Goal: Information Seeking & Learning: Learn about a topic

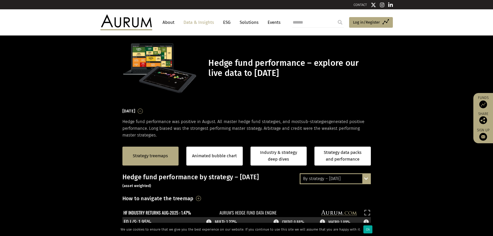
scroll to position [78, 0]
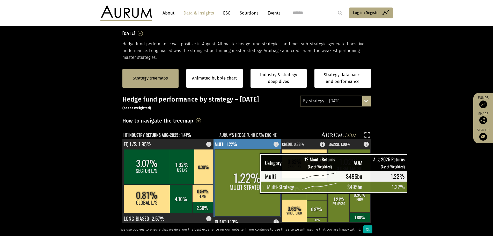
click at [247, 183] on rect at bounding box center [248, 182] width 66 height 67
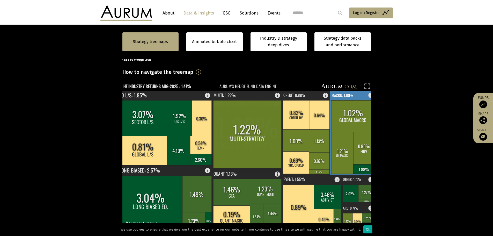
scroll to position [129, 0]
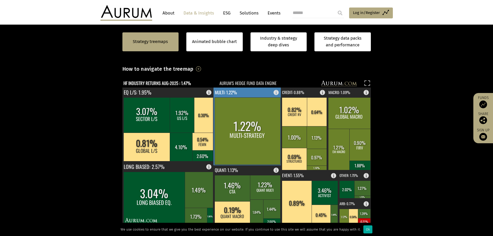
click at [243, 122] on rect at bounding box center [248, 130] width 66 height 67
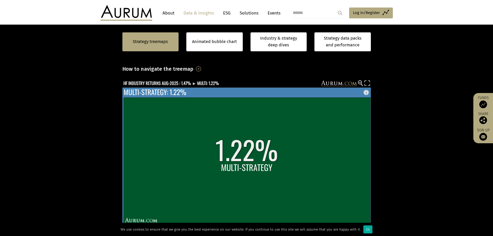
click at [339, 124] on rect at bounding box center [247, 160] width 247 height 127
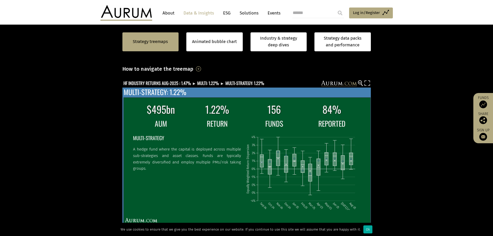
click at [350, 119] on td "REPORTED" at bounding box center [331, 124] width 57 height 12
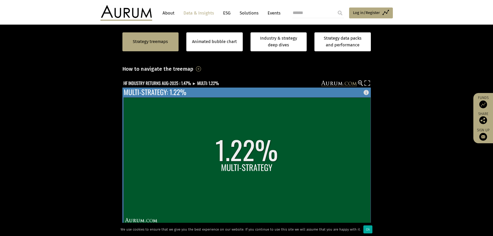
click at [350, 119] on rect at bounding box center [247, 160] width 247 height 127
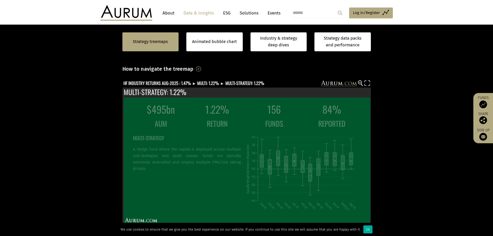
click at [358, 82] on circle at bounding box center [359, 82] width 3 height 3
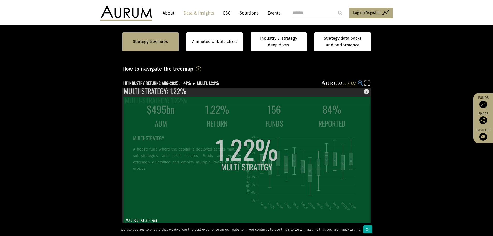
click at [358, 82] on circle at bounding box center [359, 82] width 3 height 3
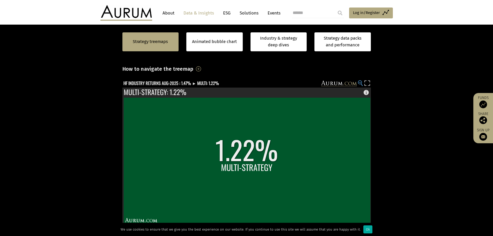
click at [359, 82] on circle at bounding box center [359, 82] width 3 height 3
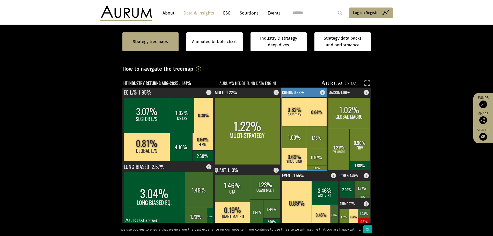
click at [297, 157] on rect at bounding box center [294, 159] width 25 height 22
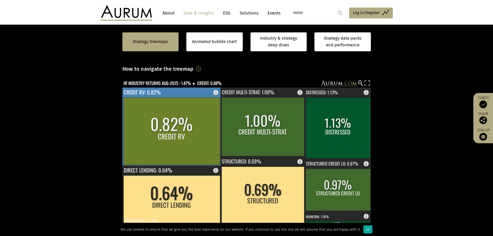
click at [153, 126] on rect at bounding box center [172, 130] width 97 height 67
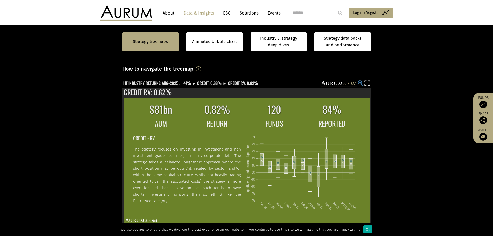
click at [360, 81] on circle at bounding box center [359, 82] width 3 height 3
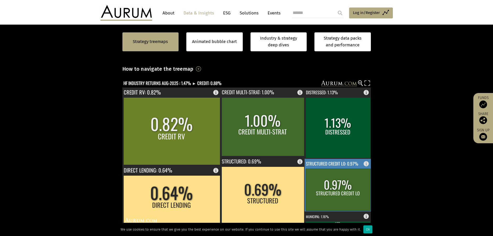
click at [337, 194] on rect at bounding box center [338, 190] width 65 height 42
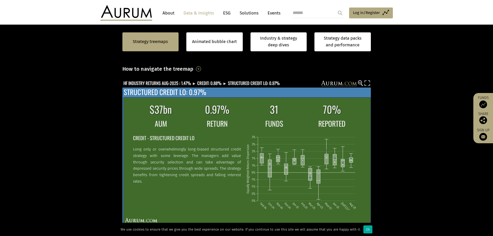
click at [281, 137] on icon "Sep-24 Oct-24 Nov-24 Dec-24 Jan-25 Feb-25 Mar-25 Apr-25 May-25 Jun-25 Jul-25 Au…" at bounding box center [303, 170] width 114 height 79
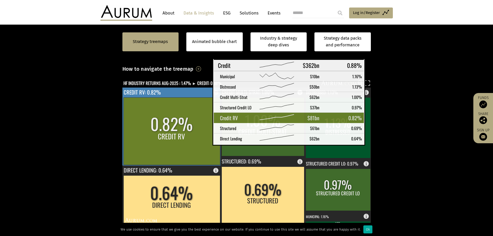
click at [200, 141] on rect at bounding box center [172, 130] width 97 height 67
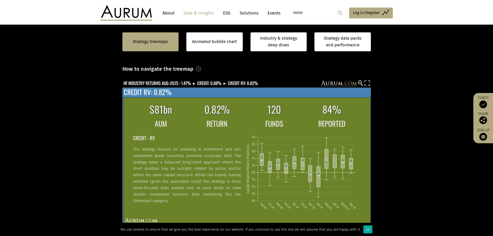
click at [293, 165] on rect at bounding box center [295, 162] width 4 height 12
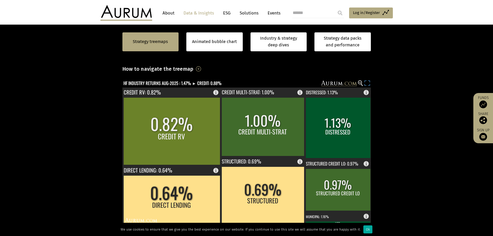
click at [365, 82] on rect at bounding box center [367, 83] width 7 height 7
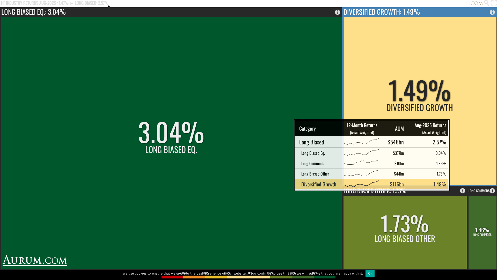
click at [447, 128] on rect at bounding box center [419, 101] width 153 height 168
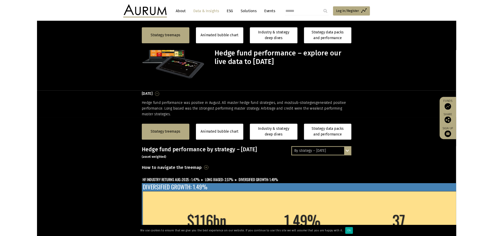
scroll to position [129, 0]
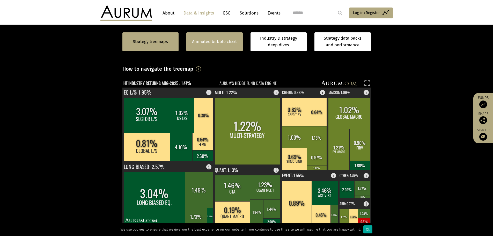
click at [228, 37] on div "Animated bubble chart" at bounding box center [214, 41] width 56 height 19
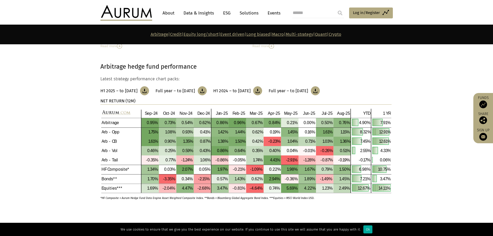
scroll to position [181, 0]
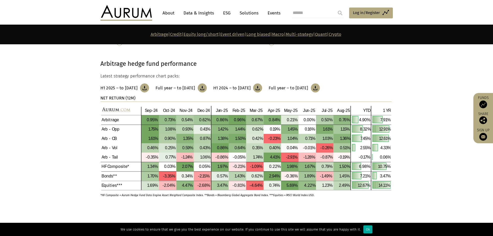
click at [242, 154] on img at bounding box center [245, 148] width 291 height 85
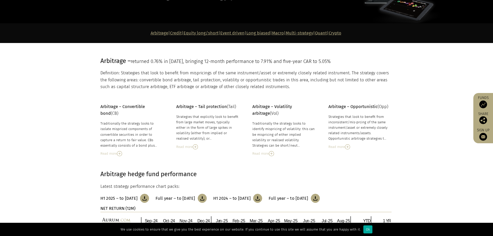
scroll to position [0, 0]
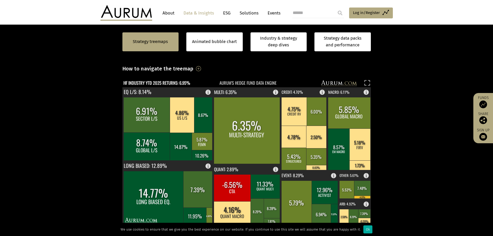
scroll to position [139, 0]
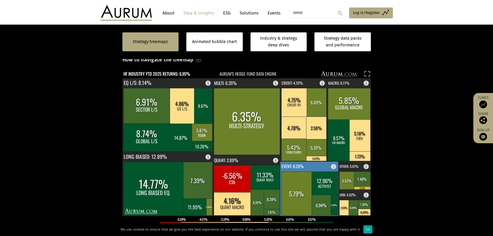
click at [335, 167] on rect at bounding box center [335, 165] width 6 height 7
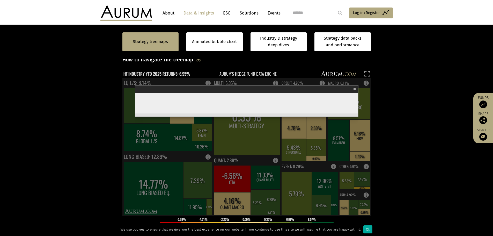
click at [466, 127] on section "Strategy treemaps Animated bubble chart Industry & strategy deep dives Strategy…" at bounding box center [246, 162] width 493 height 324
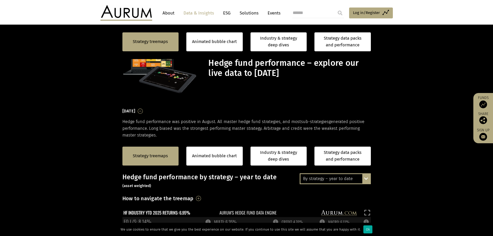
scroll to position [139, 0]
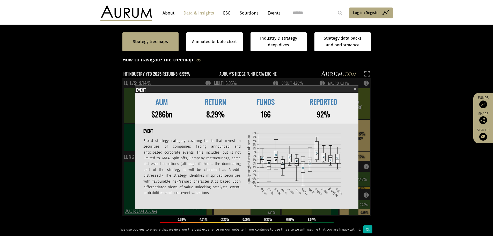
click at [354, 87] on span "×" at bounding box center [355, 88] width 3 height 6
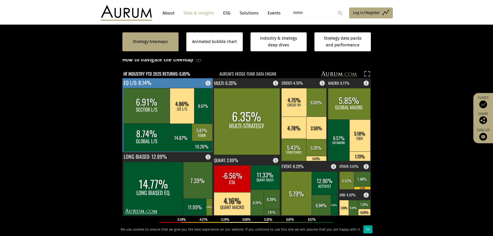
click at [208, 85] on rect at bounding box center [210, 81] width 6 height 7
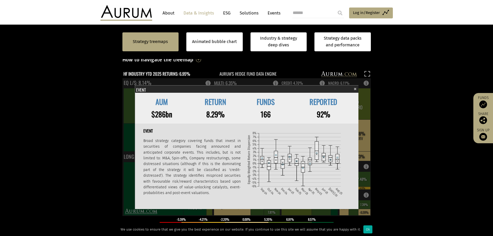
click at [356, 93] on div "AUM RETURN FUNDS REPORTED $608bn 8.14% 892 83%" at bounding box center [247, 108] width 224 height 31
click at [355, 90] on span "×" at bounding box center [355, 88] width 3 height 6
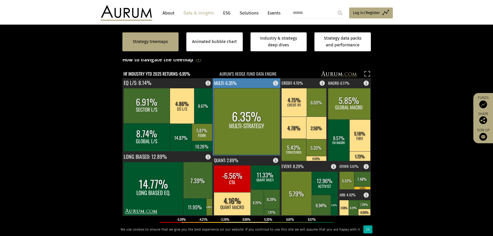
click at [275, 83] on rect at bounding box center [277, 81] width 6 height 7
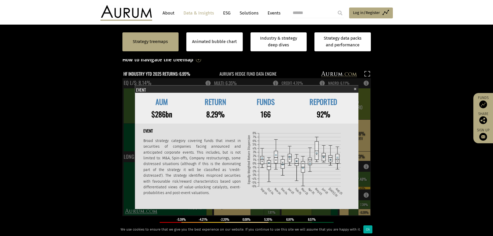
click at [428, 121] on section "Strategy treemaps Animated bubble chart Industry & strategy deep dives Strategy…" at bounding box center [246, 162] width 493 height 324
click at [355, 87] on span "×" at bounding box center [355, 88] width 3 height 6
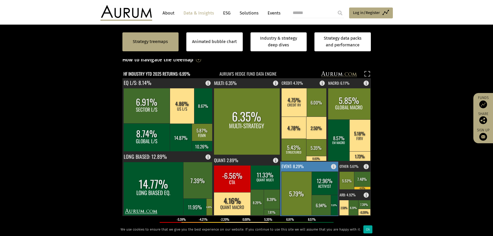
click at [334, 167] on rect at bounding box center [335, 165] width 6 height 7
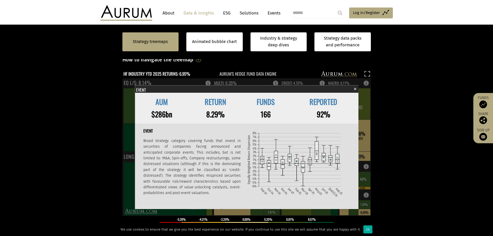
click at [419, 157] on section "Strategy treemaps Animated bubble chart Industry & strategy deep dives Strategy…" at bounding box center [246, 162] width 493 height 324
click at [354, 89] on span "×" at bounding box center [355, 88] width 3 height 6
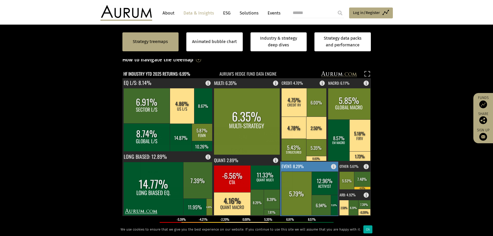
click at [290, 192] on rect at bounding box center [297, 193] width 31 height 44
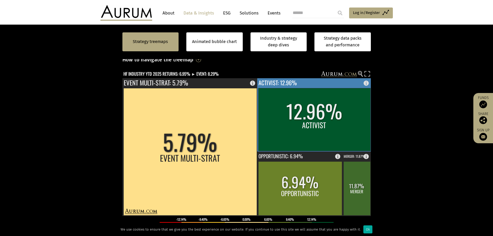
click at [323, 106] on rect at bounding box center [314, 119] width 112 height 63
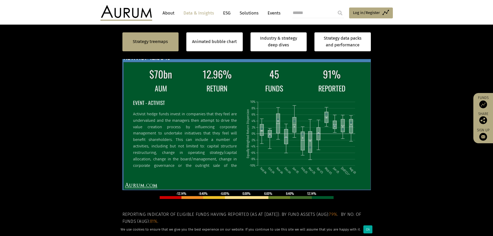
scroll to position [87, 0]
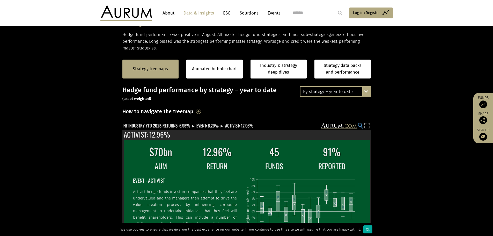
click at [361, 125] on circle at bounding box center [359, 124] width 3 height 3
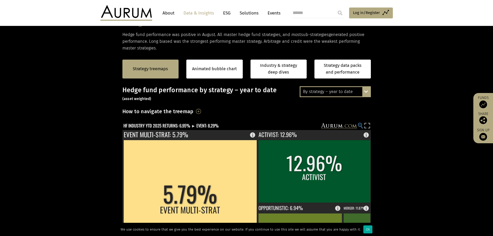
click at [359, 125] on icon at bounding box center [360, 125] width 2 height 1
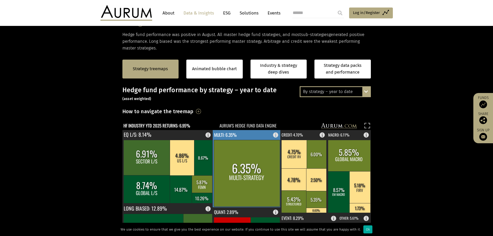
click at [246, 181] on rect at bounding box center [247, 173] width 66 height 67
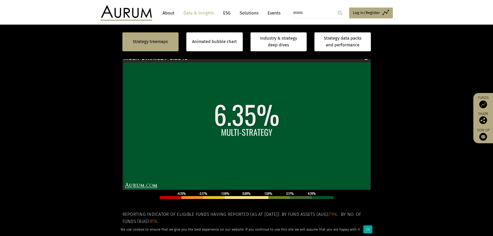
scroll to position [113, 0]
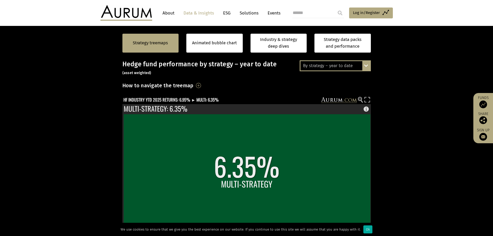
click at [194, 84] on h3 "How to navigate the treemap" at bounding box center [158, 85] width 71 height 9
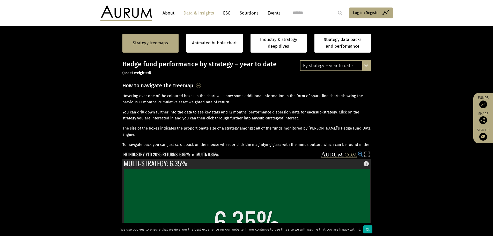
click at [360, 154] on circle at bounding box center [359, 153] width 3 height 3
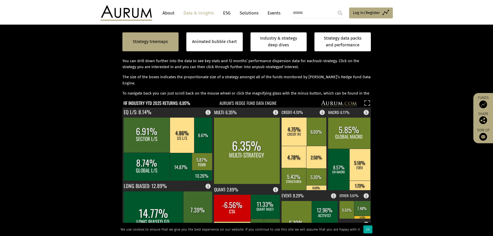
scroll to position [165, 0]
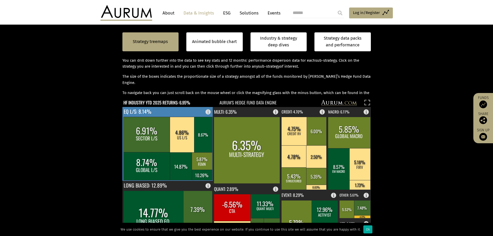
click at [156, 142] on rect at bounding box center [147, 134] width 47 height 35
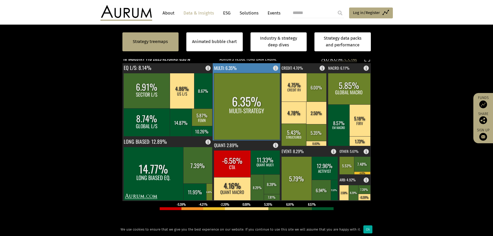
scroll to position [217, 0]
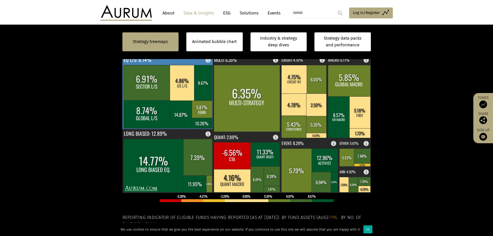
click at [166, 90] on rect at bounding box center [147, 82] width 47 height 35
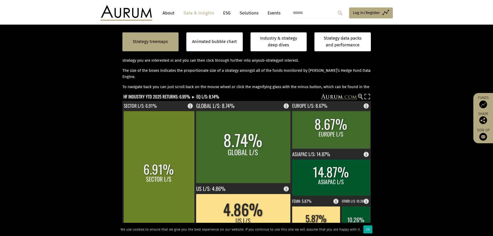
scroll to position [165, 0]
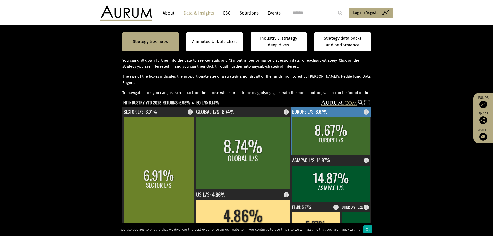
click at [364, 142] on rect at bounding box center [331, 136] width 78 height 38
click at [335, 134] on rect at bounding box center [331, 136] width 78 height 38
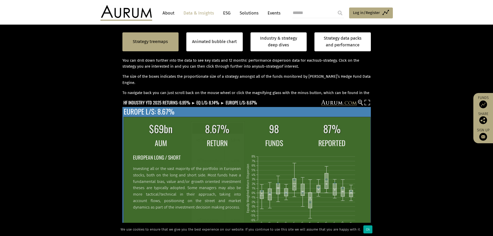
drag, startPoint x: 289, startPoint y: 183, endPoint x: 326, endPoint y: 192, distance: 38.1
click at [326, 192] on icon "Sep-24 Oct-24 Nov-24 Dec-24 Jan-25 Feb-25 Mar-25 Apr-25 May-25 Jun-25 Jul-25 Au…" at bounding box center [303, 189] width 114 height 79
click at [320, 189] on rect at bounding box center [319, 188] width 4 height 7
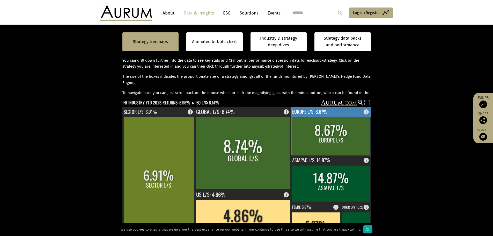
click at [336, 167] on rect at bounding box center [331, 183] width 78 height 36
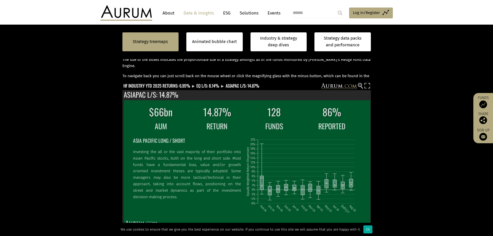
scroll to position [191, 0]
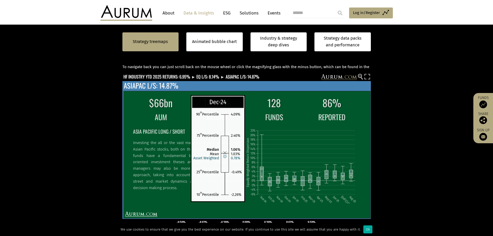
click at [286, 178] on circle at bounding box center [286, 179] width 2 height 2
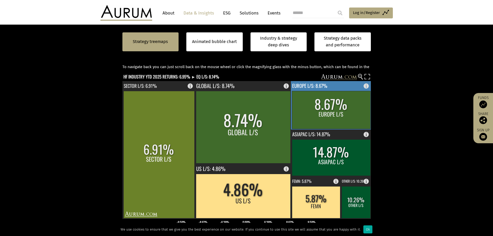
click at [342, 116] on rect at bounding box center [331, 110] width 78 height 38
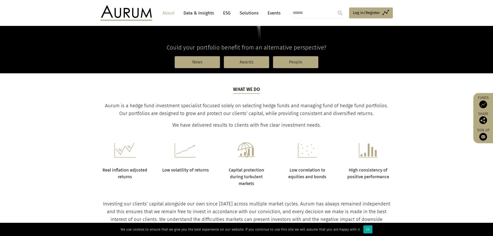
scroll to position [104, 0]
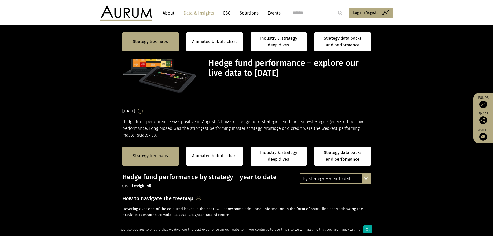
scroll to position [191, 0]
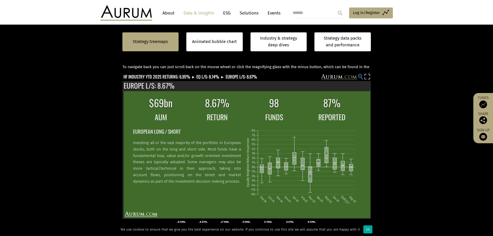
click at [361, 76] on circle at bounding box center [359, 75] width 3 height 3
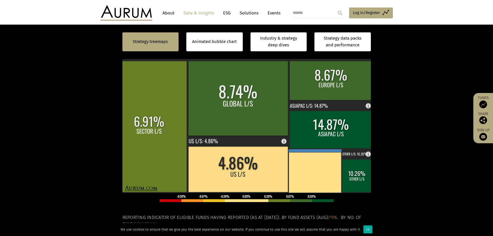
scroll to position [139, 0]
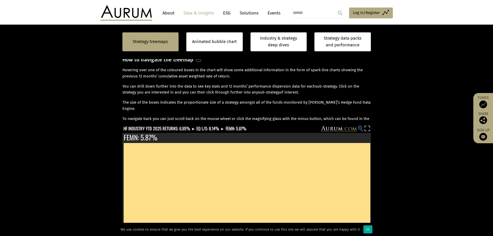
click at [362, 129] on circle at bounding box center [359, 127] width 3 height 3
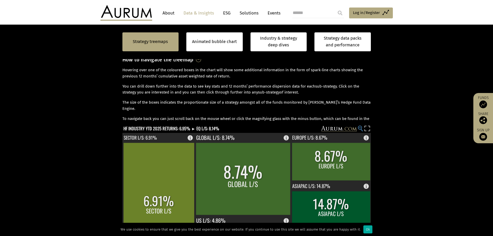
click at [362, 129] on circle at bounding box center [359, 127] width 3 height 3
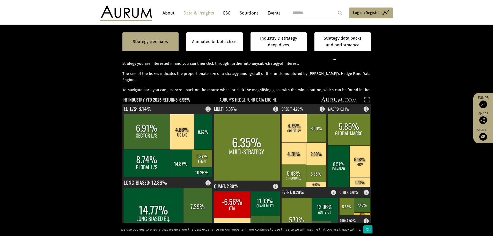
scroll to position [191, 0]
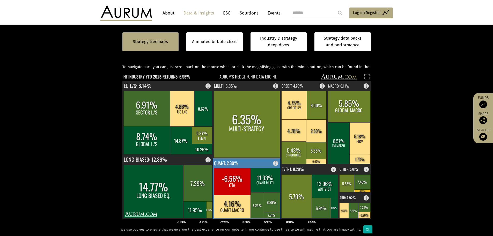
click at [236, 184] on rect at bounding box center [232, 181] width 37 height 27
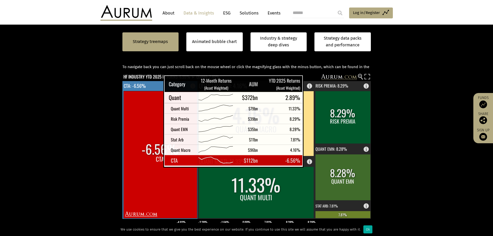
click at [150, 162] on rect at bounding box center [161, 154] width 74 height 127
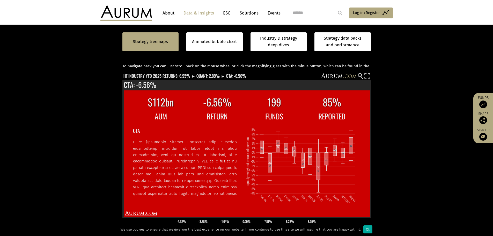
scroll to position [217, 0]
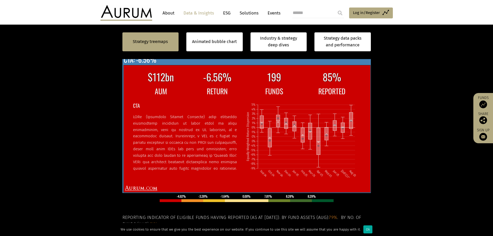
drag, startPoint x: 237, startPoint y: 125, endPoint x: 235, endPoint y: 138, distance: 12.6
click at [235, 138] on div "CTA" at bounding box center [187, 137] width 108 height 73
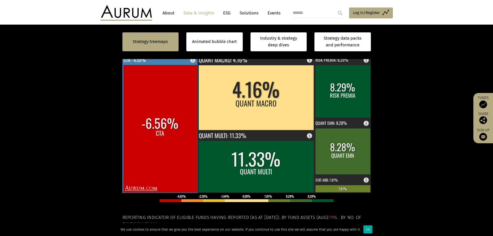
click at [178, 135] on rect at bounding box center [161, 128] width 74 height 127
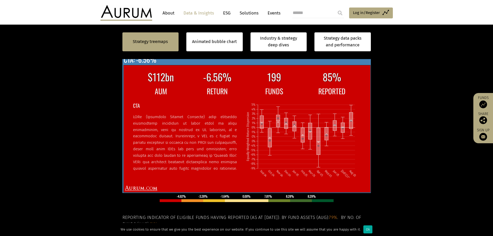
scroll to position [99, 0]
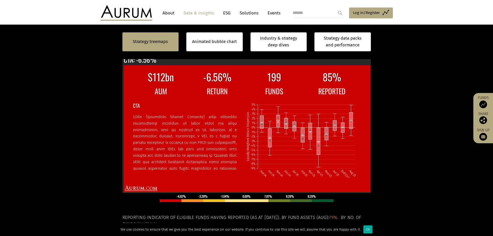
click at [76, 162] on section "Strategy treemaps Animated bubble chart Industry & strategy deep dives Strategy…" at bounding box center [246, 106] width 493 height 369
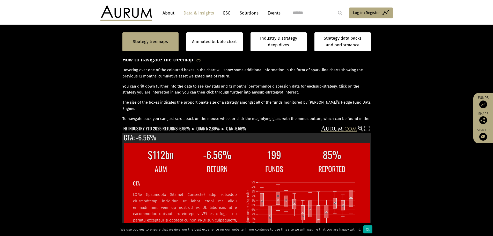
scroll to position [87, 0]
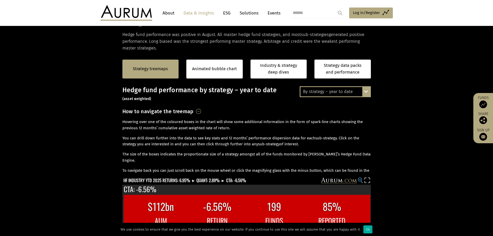
click at [362, 178] on g at bounding box center [360, 181] width 5 height 6
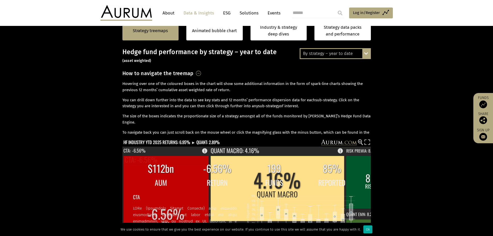
scroll to position [165, 0]
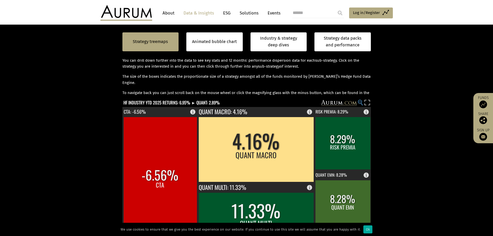
click at [361, 102] on icon at bounding box center [360, 102] width 2 height 1
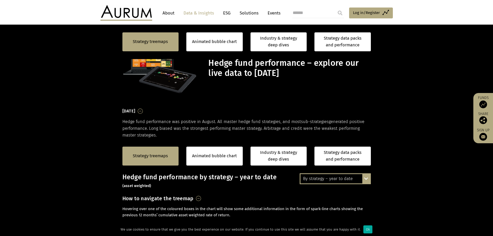
scroll to position [165, 0]
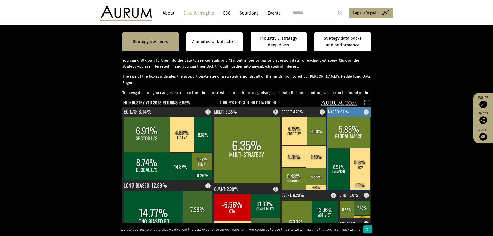
click at [368, 112] on rect at bounding box center [368, 110] width 6 height 7
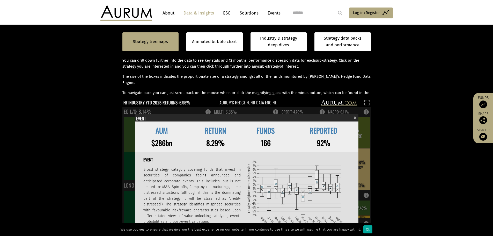
scroll to position [0, 0]
click at [357, 118] on span "×" at bounding box center [355, 117] width 3 height 6
